Goal: Share content

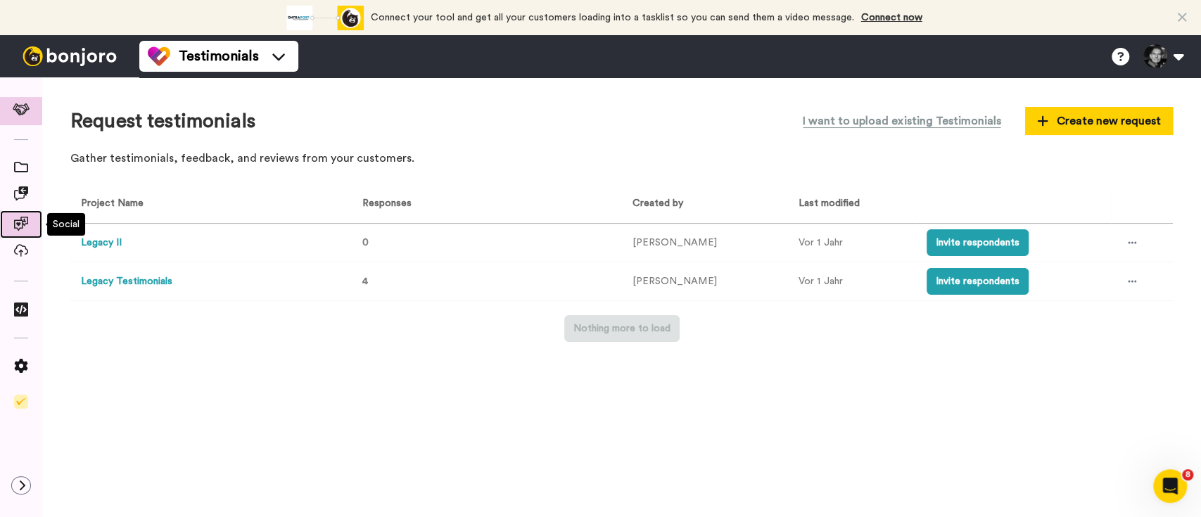
click at [23, 225] on icon at bounding box center [21, 224] width 14 height 14
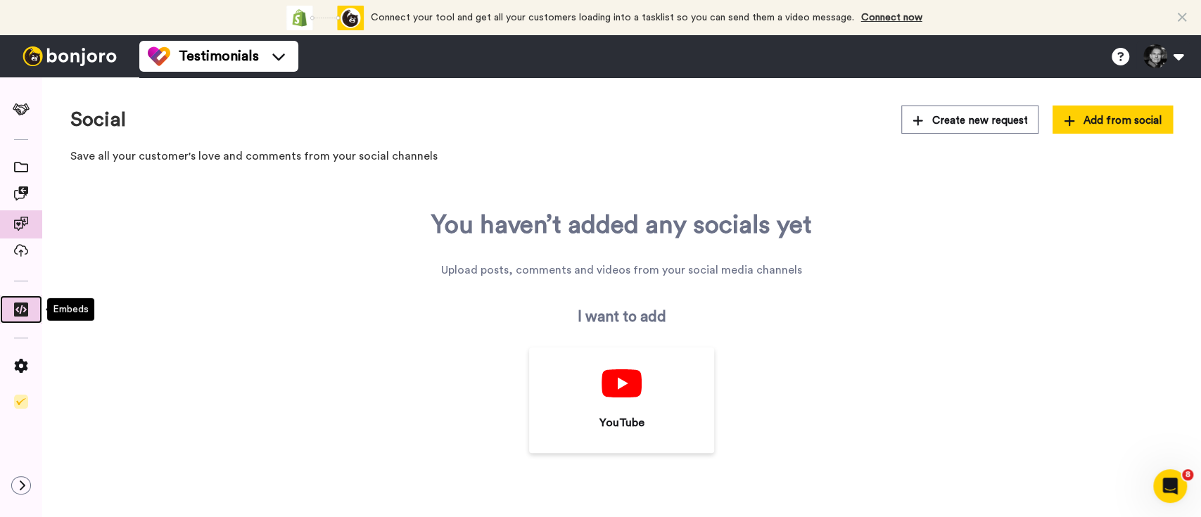
click at [18, 307] on icon at bounding box center [21, 310] width 14 height 14
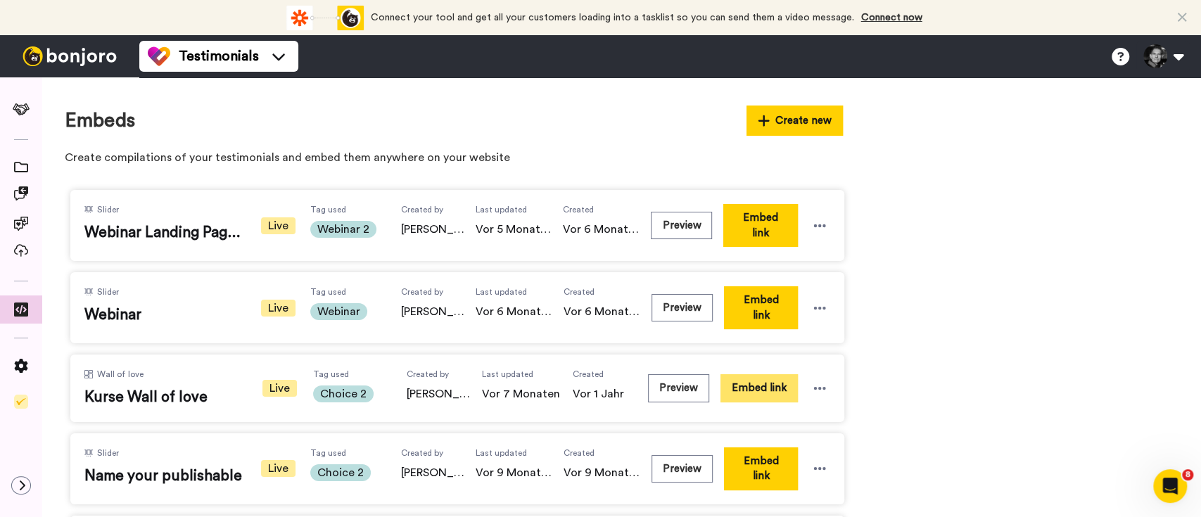
click at [763, 381] on button "Embed link" at bounding box center [759, 387] width 77 height 27
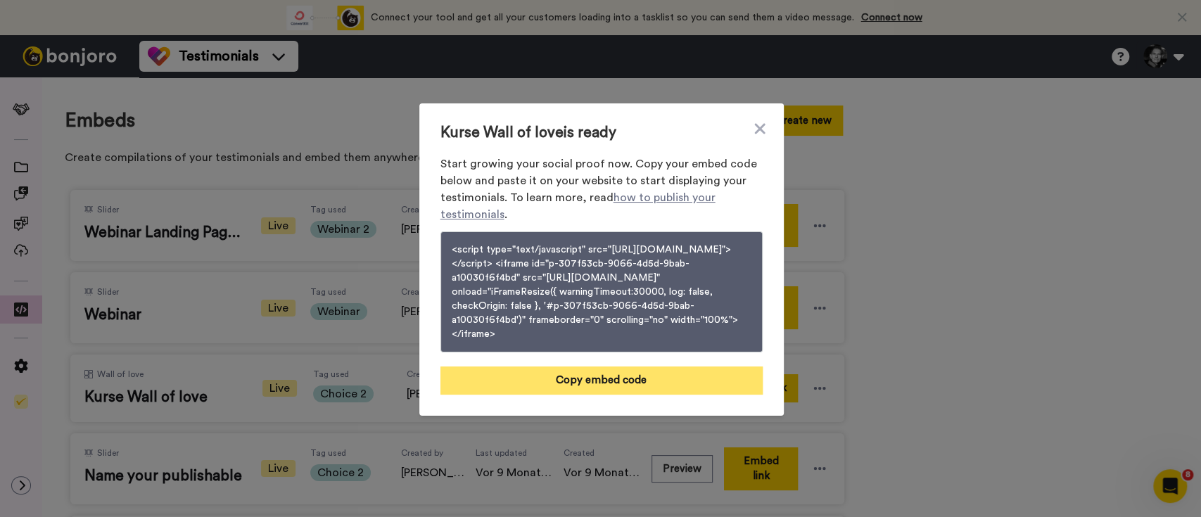
click at [590, 395] on button "Copy embed code" at bounding box center [601, 381] width 322 height 28
